Goal: Transaction & Acquisition: Download file/media

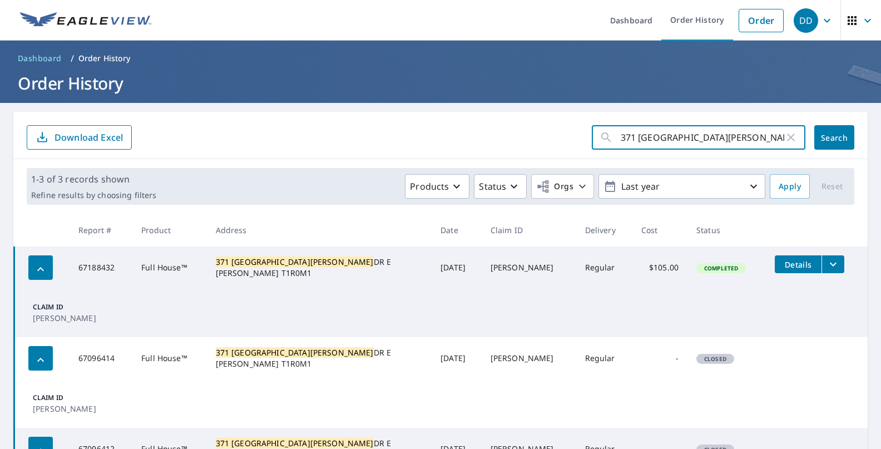
scroll to position [105, 0]
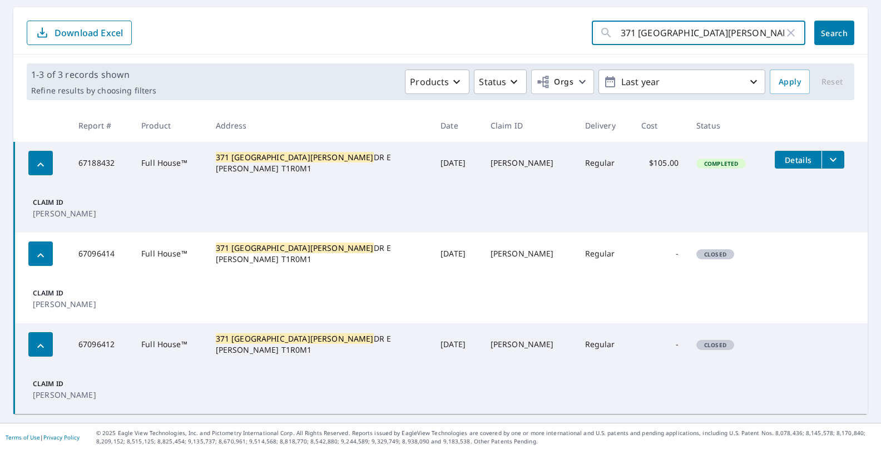
click at [793, 32] on icon "button" at bounding box center [790, 32] width 13 height 13
click at [713, 32] on input "text" at bounding box center [713, 32] width 185 height 31
type input "25 park pl"
click at [834, 33] on button "Search" at bounding box center [834, 33] width 40 height 24
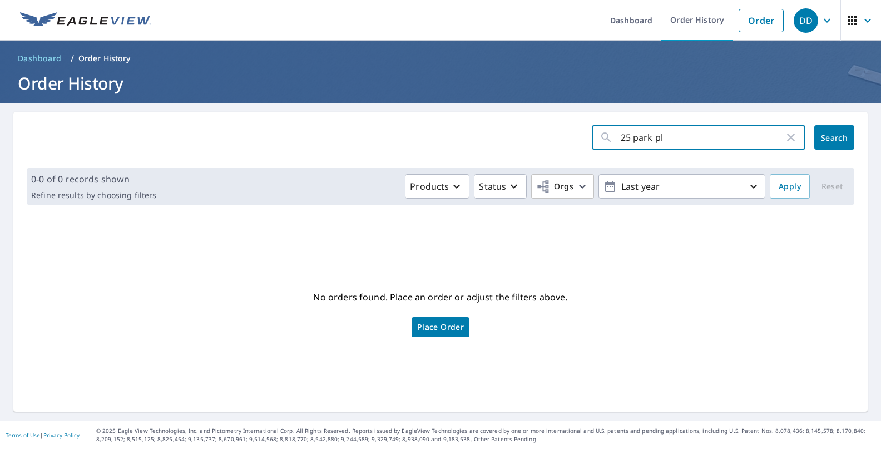
click at [667, 137] on input "25 park pl" at bounding box center [703, 137] width 164 height 31
click at [631, 136] on input "25 park pl" at bounding box center [703, 137] width 164 height 31
type input "24 park pl"
click at [834, 137] on button "Search" at bounding box center [834, 137] width 40 height 24
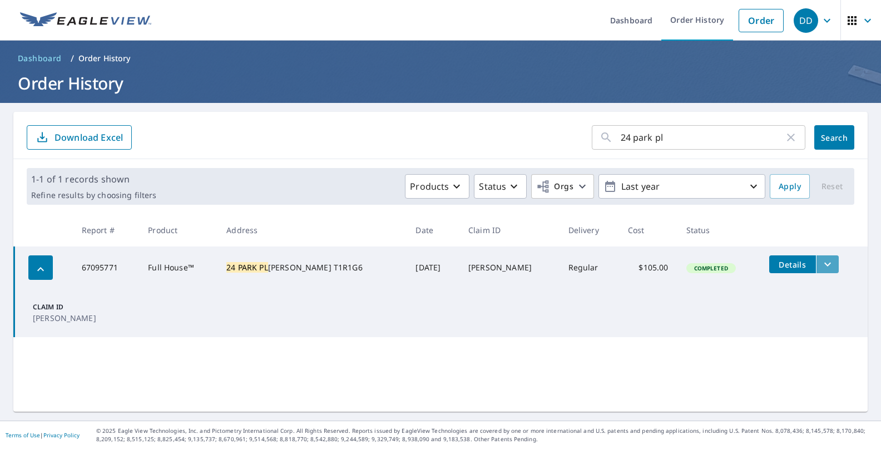
click at [821, 261] on icon "filesDropdownBtn-67095771" at bounding box center [827, 263] width 13 height 13
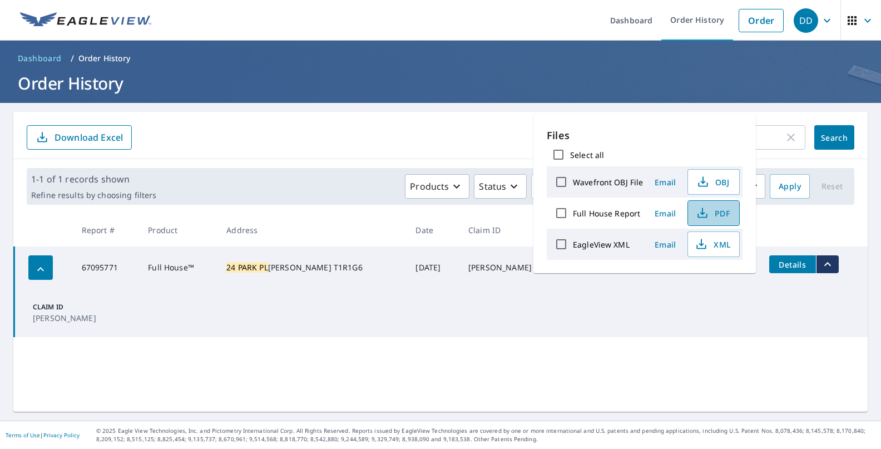
click at [725, 211] on span "PDF" at bounding box center [713, 212] width 36 height 13
